Goal: Task Accomplishment & Management: Complete application form

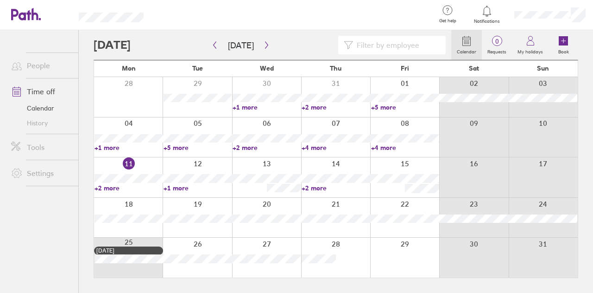
click at [108, 185] on link "+2 more" at bounding box center [129, 188] width 68 height 8
click at [174, 186] on link "+1 more" at bounding box center [198, 188] width 68 height 8
click at [175, 186] on link "+1 more" at bounding box center [198, 188] width 68 height 8
click at [312, 185] on link "+2 more" at bounding box center [336, 188] width 68 height 8
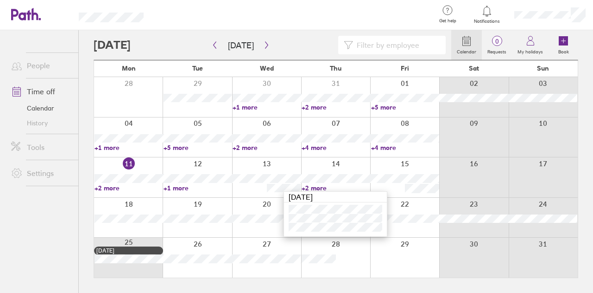
click at [581, 117] on div "Calendar 0 Requests My holidays Book [DATE] [DATE] Mon Tue Wed Thu Fri Sat Sun …" at bounding box center [336, 161] width 515 height 262
click at [263, 45] on icon "button" at bounding box center [266, 44] width 7 height 7
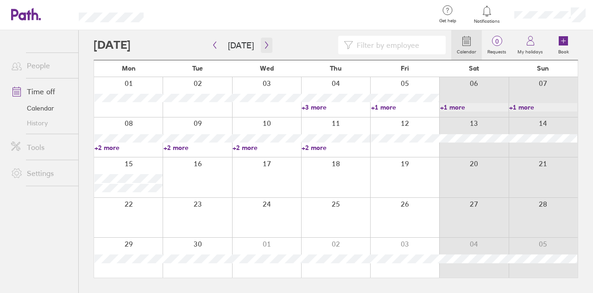
click at [263, 45] on icon "button" at bounding box center [266, 44] width 7 height 7
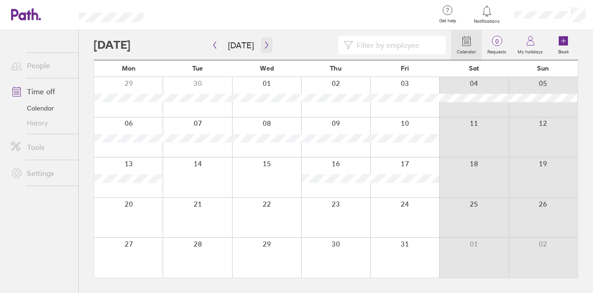
click at [263, 45] on icon "button" at bounding box center [266, 44] width 7 height 7
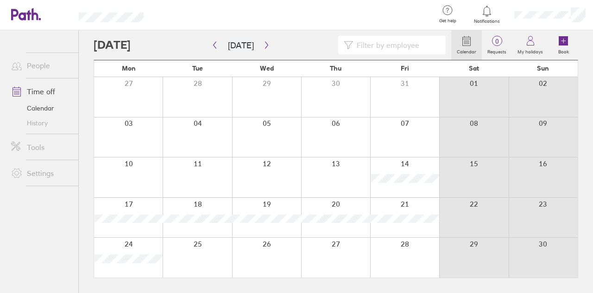
click at [469, 45] on icon at bounding box center [466, 40] width 11 height 11
click at [263, 46] on icon "button" at bounding box center [266, 44] width 7 height 7
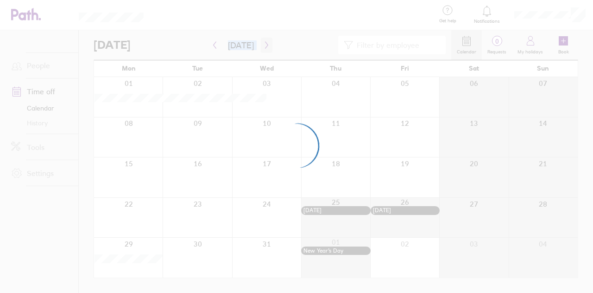
click at [262, 46] on div at bounding box center [296, 146] width 593 height 293
click at [263, 44] on div at bounding box center [296, 146] width 593 height 293
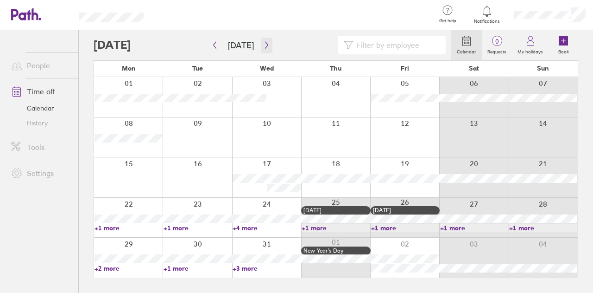
click at [265, 47] on icon "button" at bounding box center [266, 44] width 7 height 7
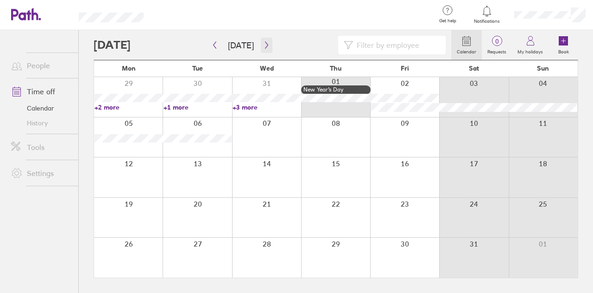
click at [264, 47] on icon "button" at bounding box center [266, 44] width 7 height 7
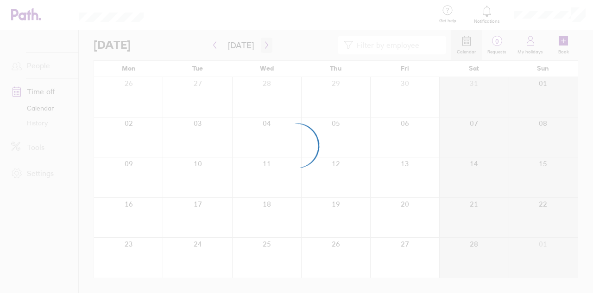
click at [264, 47] on div at bounding box center [296, 146] width 593 height 293
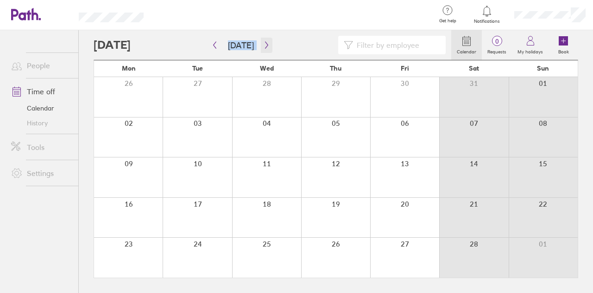
click at [263, 46] on icon "button" at bounding box center [266, 44] width 7 height 7
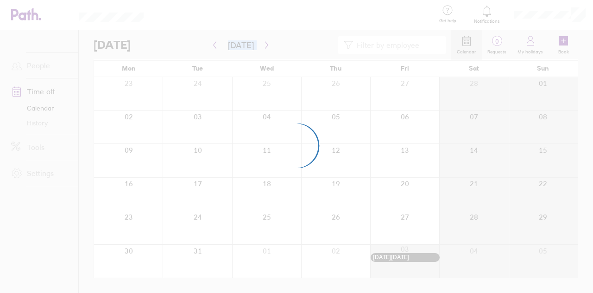
click at [263, 46] on div at bounding box center [296, 146] width 593 height 293
click at [263, 46] on icon "button" at bounding box center [266, 44] width 7 height 7
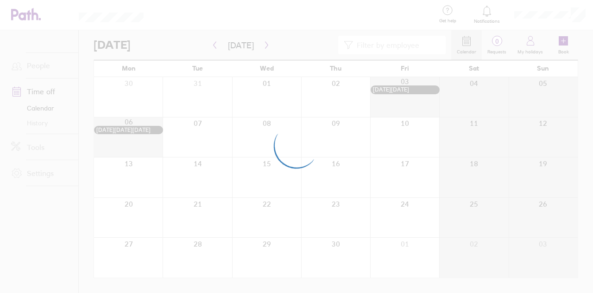
click at [263, 46] on div at bounding box center [296, 146] width 593 height 293
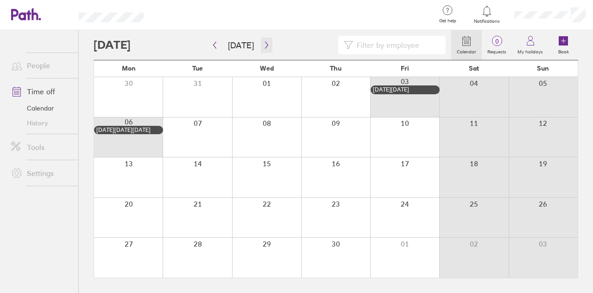
click at [263, 46] on icon "button" at bounding box center [266, 44] width 7 height 7
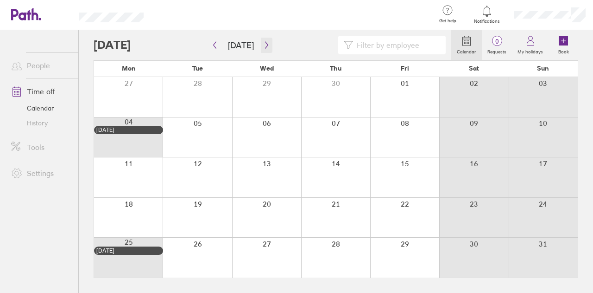
click at [263, 46] on icon "button" at bounding box center [266, 44] width 7 height 7
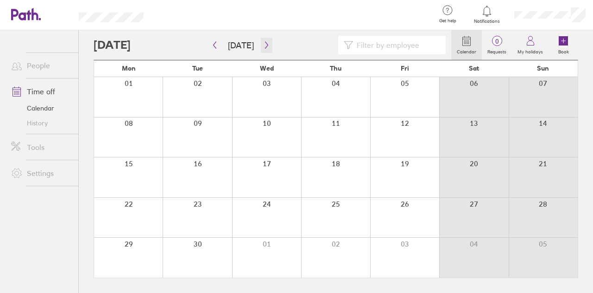
click at [263, 46] on icon "button" at bounding box center [266, 44] width 7 height 7
click at [202, 245] on div at bounding box center [197, 257] width 69 height 40
